Goal: Information Seeking & Learning: Learn about a topic

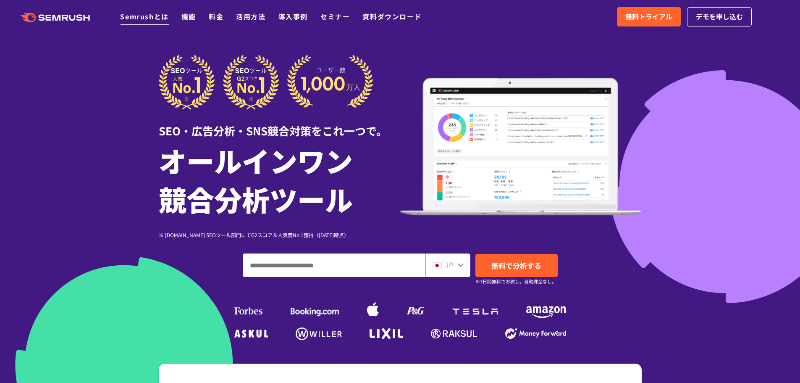
click at [136, 16] on link "Semrushとは" at bounding box center [144, 16] width 48 height 10
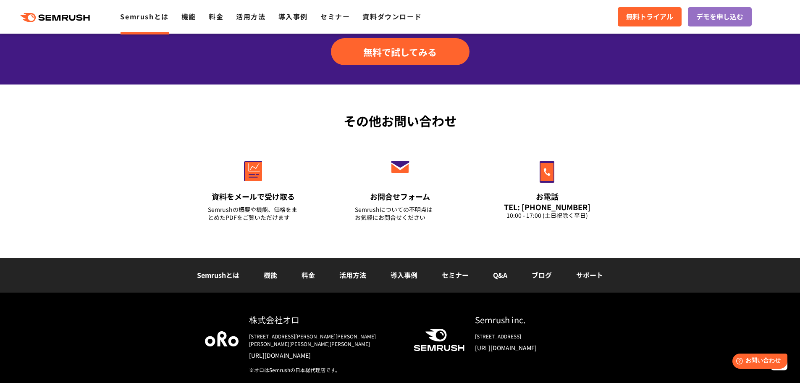
scroll to position [2018, 0]
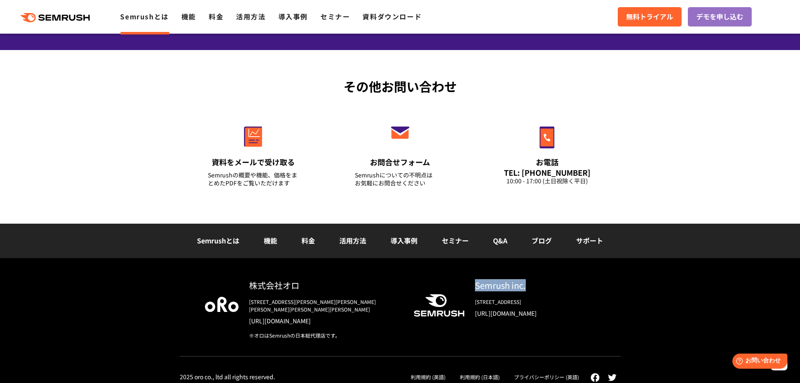
drag, startPoint x: 476, startPoint y: 284, endPoint x: 533, endPoint y: 287, distance: 57.6
click at [533, 287] on div "Semrush inc." at bounding box center [535, 285] width 121 height 12
copy div "Semrush inc."
click at [52, 16] on icon ".cls {fill: #FF642D;}" at bounding box center [55, 17] width 95 height 9
